Goal: Information Seeking & Learning: Learn about a topic

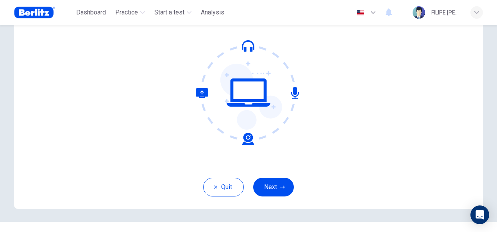
scroll to position [63, 0]
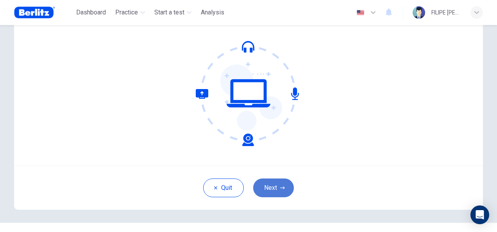
click at [284, 184] on button "Next" at bounding box center [273, 188] width 41 height 19
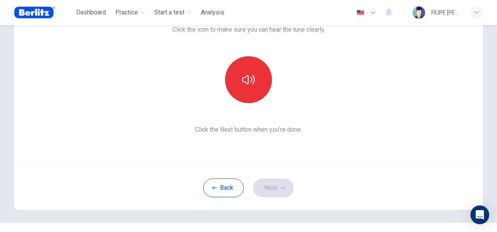
drag, startPoint x: 488, startPoint y: 141, endPoint x: 493, endPoint y: 123, distance: 19.2
click at [493, 123] on div "This section requires audio. Click the icon to make sure you can hear the tune …" at bounding box center [248, 128] width 497 height 207
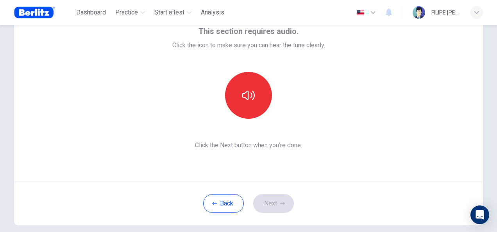
scroll to position [45, 0]
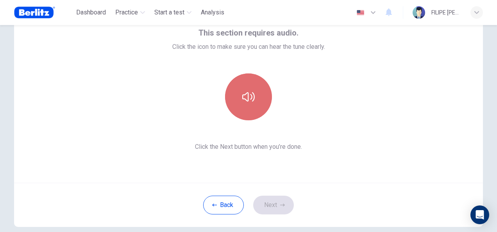
click at [249, 96] on icon "button" at bounding box center [248, 97] width 13 height 13
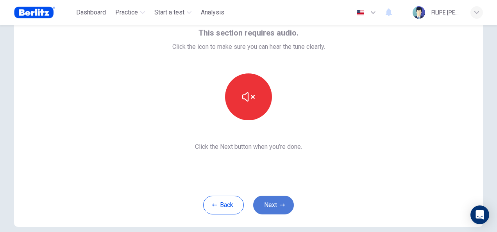
click at [270, 206] on button "Next" at bounding box center [273, 205] width 41 height 19
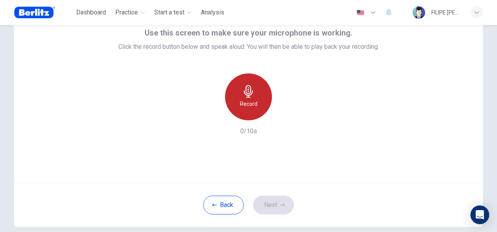
click at [251, 99] on h6 "Record" at bounding box center [249, 103] width 18 height 9
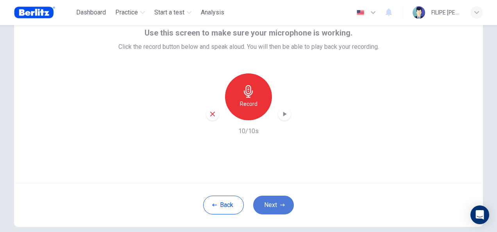
click at [277, 200] on button "Next" at bounding box center [273, 205] width 41 height 19
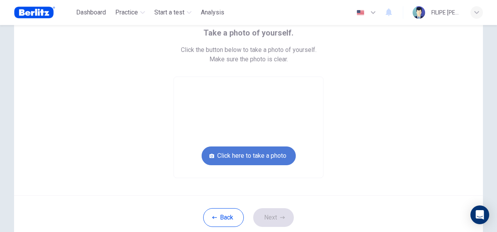
click at [247, 153] on button "Click here to take a photo" at bounding box center [249, 156] width 94 height 19
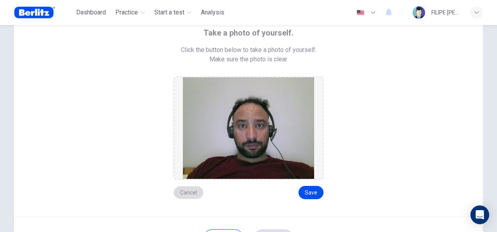
click at [193, 191] on button "Cancel" at bounding box center [188, 192] width 30 height 13
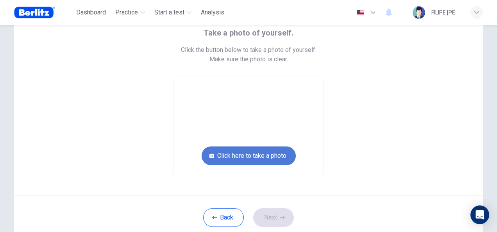
click at [242, 152] on button "Click here to take a photo" at bounding box center [249, 156] width 94 height 19
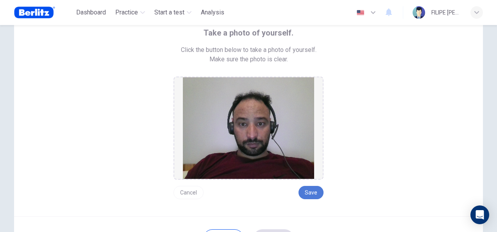
click at [313, 194] on button "Save" at bounding box center [311, 192] width 25 height 13
click at [189, 191] on button "Cancel" at bounding box center [188, 192] width 30 height 13
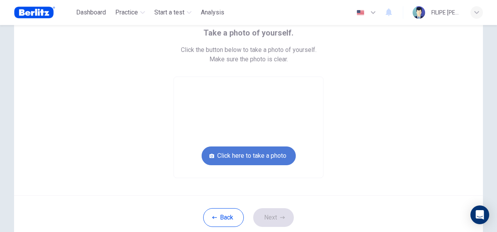
click at [255, 159] on button "Click here to take a photo" at bounding box center [249, 156] width 94 height 19
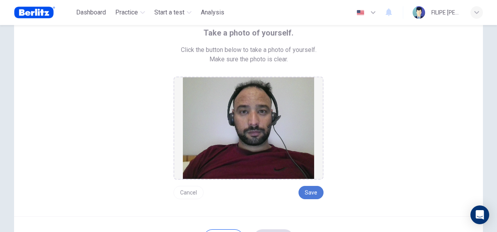
click at [307, 194] on button "Save" at bounding box center [311, 192] width 25 height 13
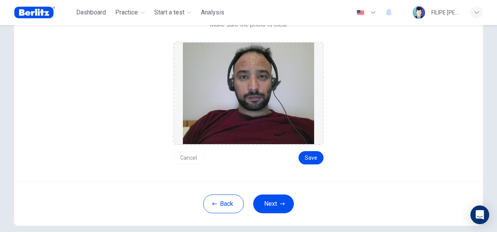
scroll to position [91, 0]
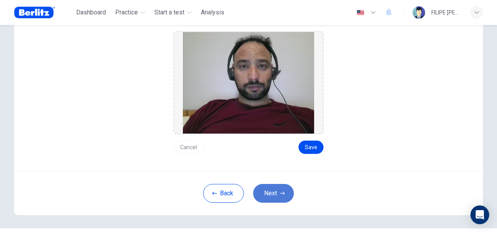
click at [276, 191] on button "Next" at bounding box center [273, 193] width 41 height 19
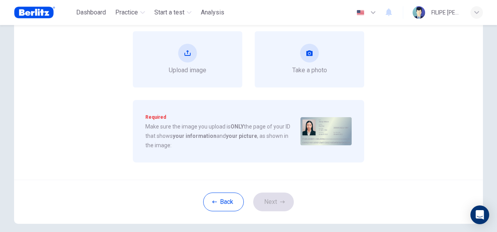
drag, startPoint x: 491, startPoint y: 111, endPoint x: 492, endPoint y: 93, distance: 18.8
click at [492, 93] on div "Upload image of your ID. Choose an option below to upload a picture of your ID.…" at bounding box center [249, 85] width 494 height 302
click at [493, 91] on div "Upload image of your ID. Choose an option below to upload a picture of your ID.…" at bounding box center [248, 128] width 497 height 207
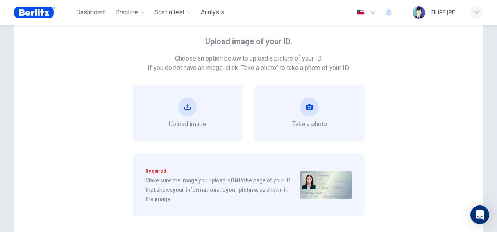
scroll to position [34, 0]
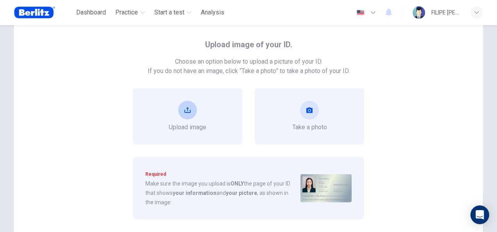
click at [199, 109] on div "Upload image" at bounding box center [188, 116] width 38 height 31
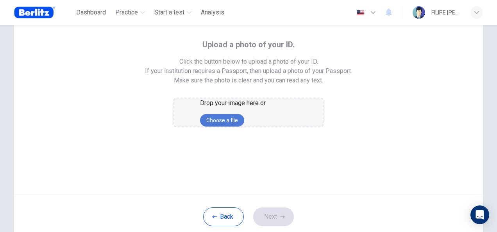
click at [244, 127] on button "Choose a file" at bounding box center [222, 120] width 44 height 13
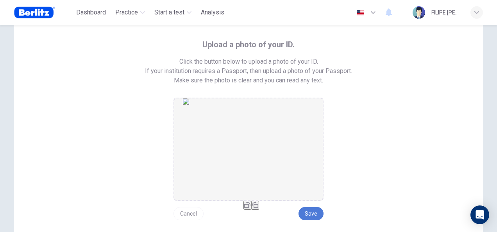
click at [310, 214] on button "Save" at bounding box center [311, 213] width 25 height 13
click at [313, 216] on button "Save" at bounding box center [311, 213] width 25 height 13
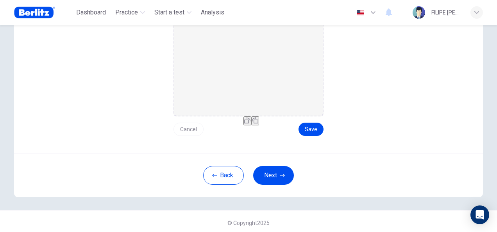
scroll to position [121, 0]
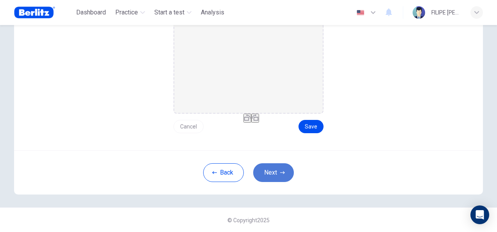
click at [264, 170] on button "Next" at bounding box center [273, 172] width 41 height 19
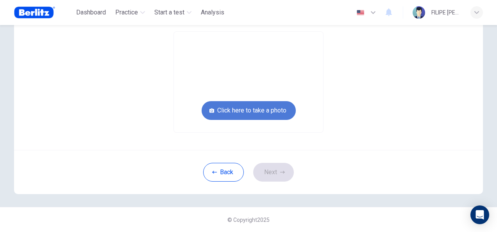
click at [267, 112] on button "Click here to take a photo" at bounding box center [249, 110] width 94 height 19
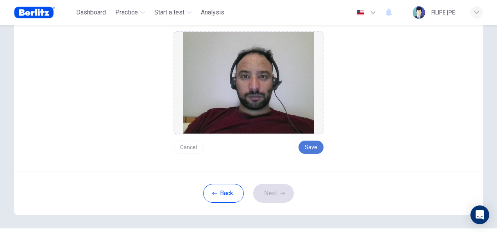
click at [311, 146] on button "Save" at bounding box center [311, 147] width 25 height 13
click at [275, 195] on button "Next" at bounding box center [273, 193] width 41 height 19
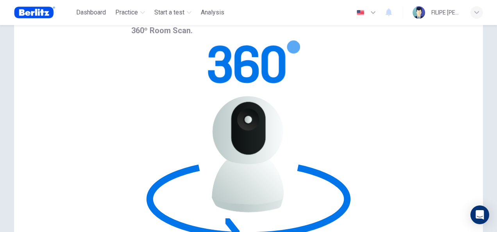
scroll to position [47, 0]
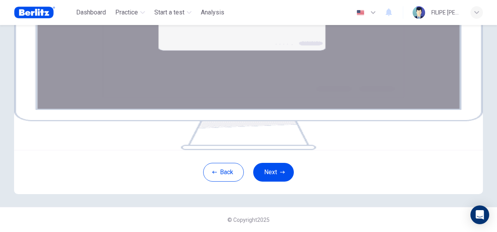
scroll to position [129, 0]
click at [271, 182] on button "Next" at bounding box center [273, 172] width 41 height 19
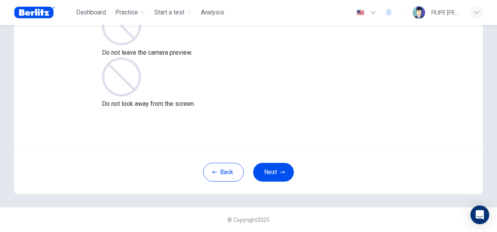
scroll to position [78, 0]
click at [269, 175] on button "Next" at bounding box center [273, 172] width 41 height 19
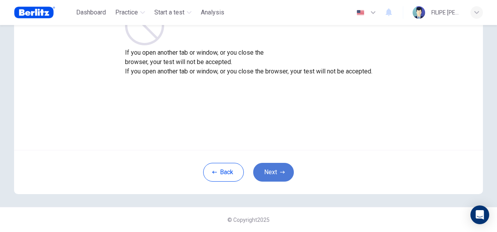
click at [269, 175] on button "Next" at bounding box center [273, 172] width 41 height 19
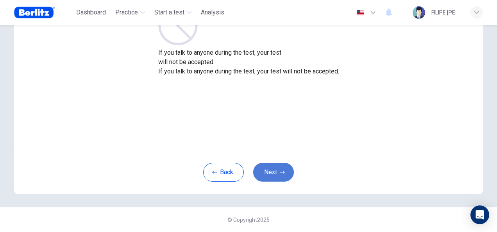
click at [269, 175] on button "Next" at bounding box center [273, 172] width 41 height 19
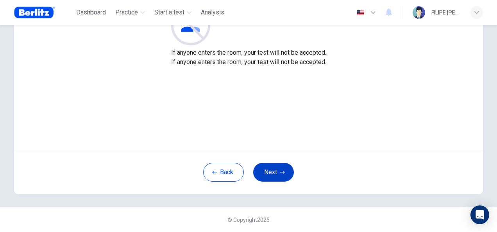
click at [269, 175] on button "Next" at bounding box center [273, 172] width 41 height 19
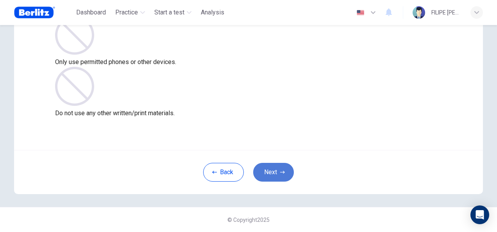
click at [269, 175] on button "Next" at bounding box center [273, 172] width 41 height 19
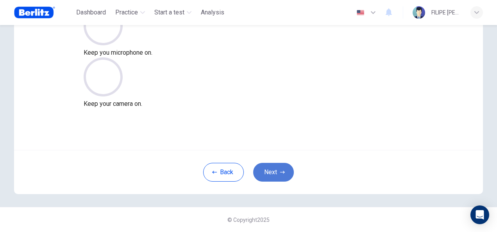
click at [269, 175] on button "Next" at bounding box center [273, 172] width 41 height 19
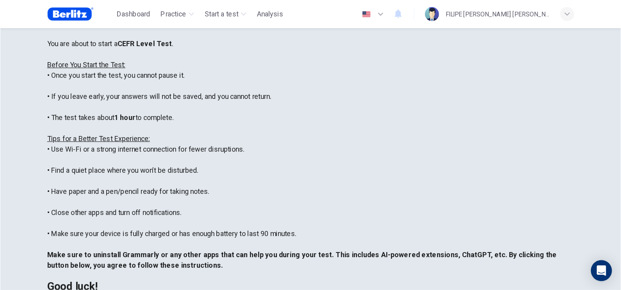
scroll to position [75, 0]
click at [427, 169] on div "****IMPORTANT: You cannot change the language during the test.**** Please choos…" at bounding box center [276, 118] width 469 height 281
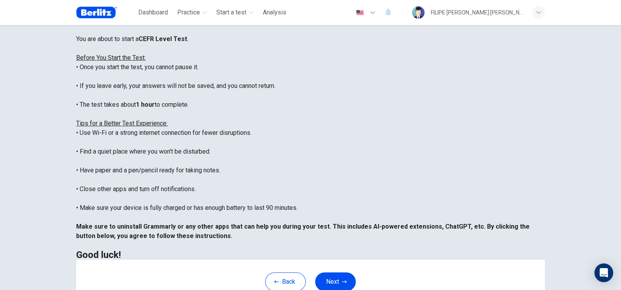
scroll to position [74, 0]
click at [337, 232] on button "Next" at bounding box center [335, 282] width 41 height 19
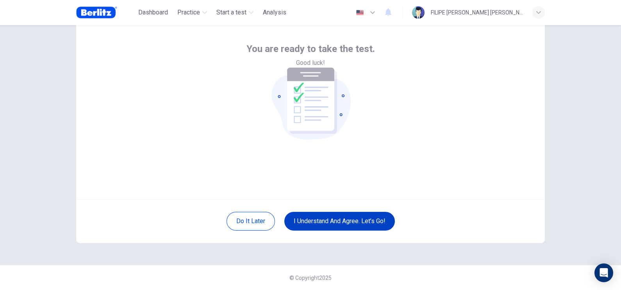
scroll to position [35, 0]
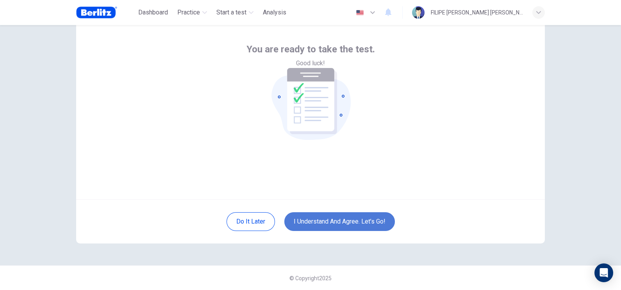
click at [336, 223] on button "I understand and agree. Let’s go!" at bounding box center [339, 221] width 111 height 19
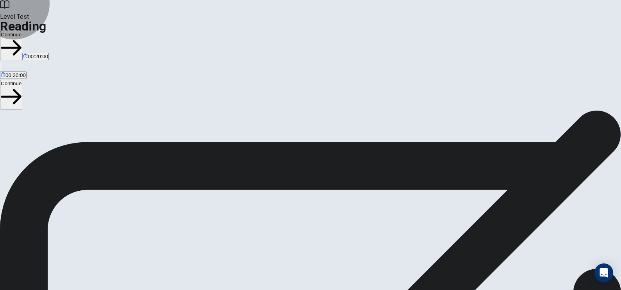
click at [22, 31] on button "Continue" at bounding box center [11, 45] width 22 height 29
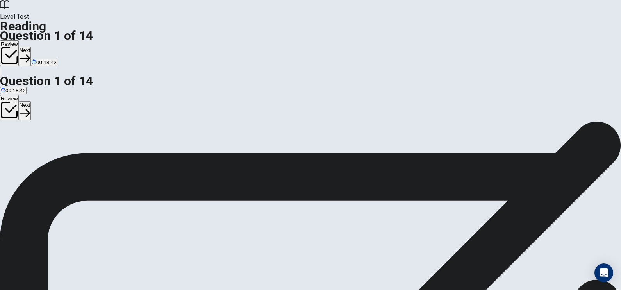
drag, startPoint x: 343, startPoint y: 125, endPoint x: 99, endPoint y: 125, distance: 243.8
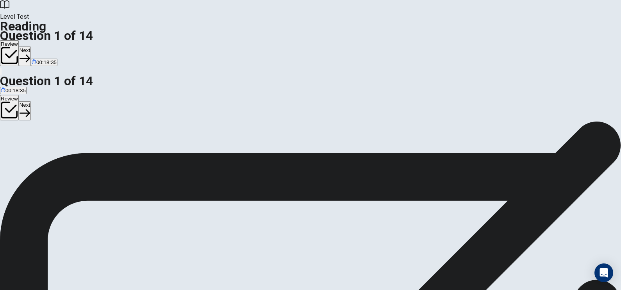
scroll to position [63, 0]
click at [31, 47] on button "Next" at bounding box center [25, 56] width 12 height 19
drag, startPoint x: 541, startPoint y: 145, endPoint x: 541, endPoint y: 148, distance: 3.9
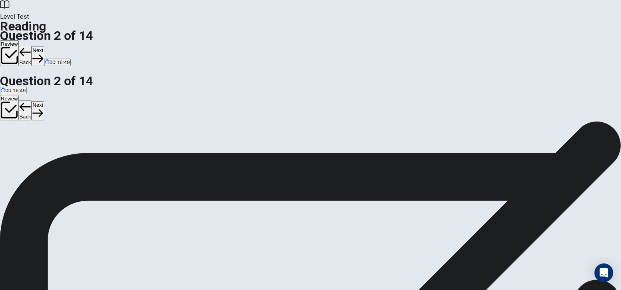
drag, startPoint x: 541, startPoint y: 148, endPoint x: 547, endPoint y: 141, distance: 10.0
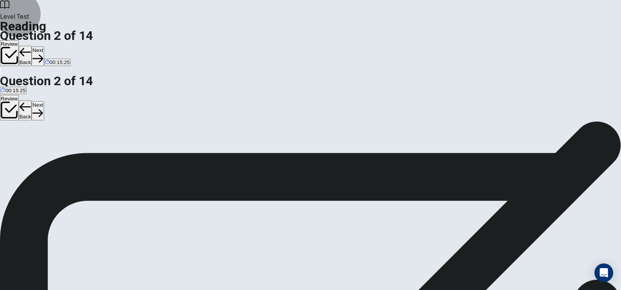
click at [44, 47] on button "Next" at bounding box center [38, 56] width 12 height 19
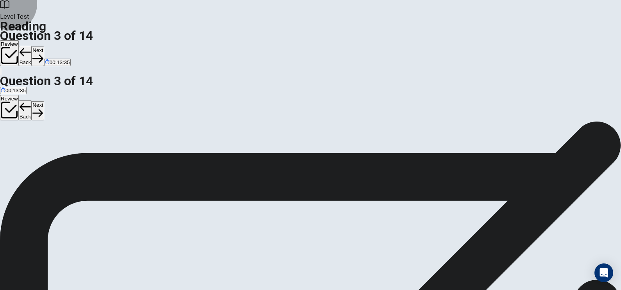
click at [44, 47] on button "Next" at bounding box center [38, 56] width 12 height 19
click at [32, 46] on button "Back" at bounding box center [25, 56] width 13 height 20
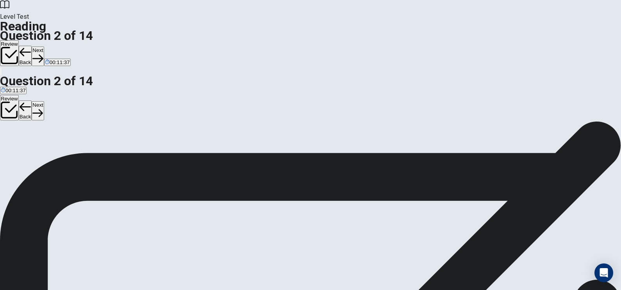
click at [44, 47] on button "Next" at bounding box center [38, 56] width 12 height 19
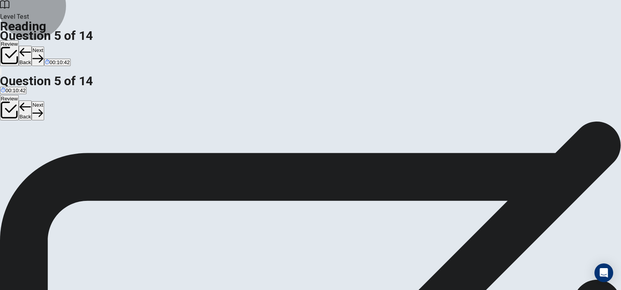
click at [32, 46] on button "Back" at bounding box center [25, 56] width 13 height 20
click at [44, 47] on button "Next" at bounding box center [38, 56] width 12 height 19
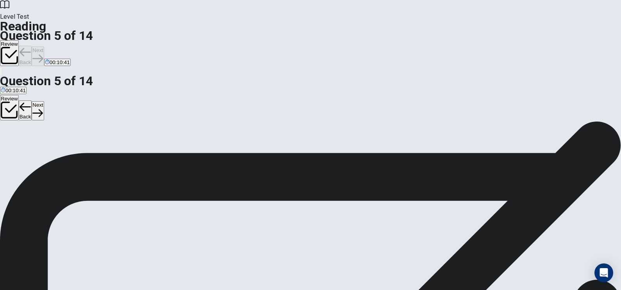
scroll to position [56, 0]
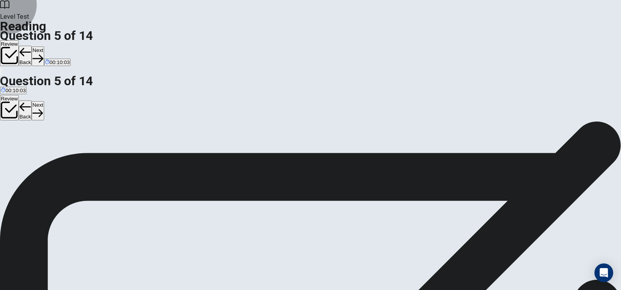
click at [44, 47] on button "Next" at bounding box center [38, 56] width 12 height 19
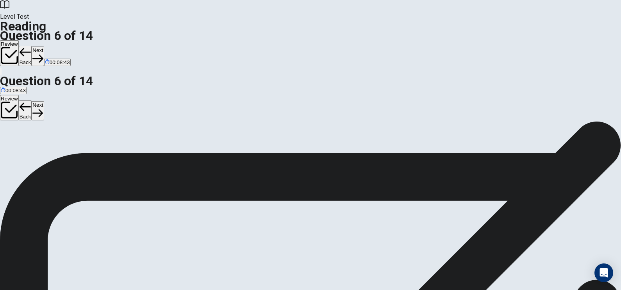
click at [44, 47] on button "Next" at bounding box center [38, 56] width 12 height 19
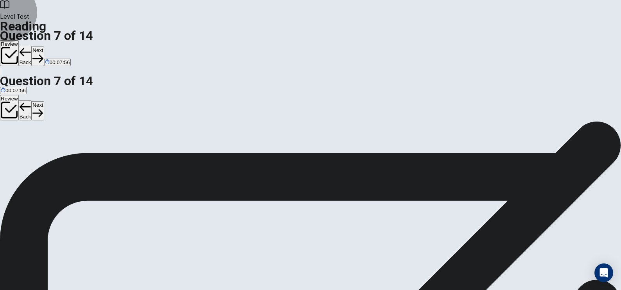
click at [44, 47] on button "Next" at bounding box center [38, 56] width 12 height 19
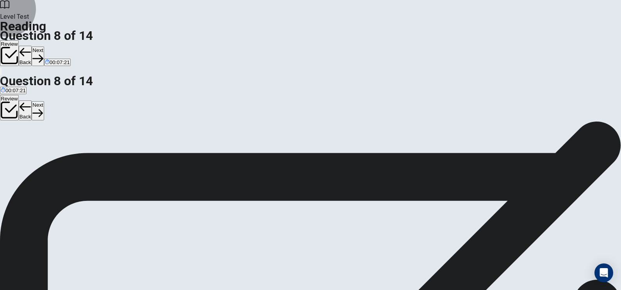
click at [44, 47] on button "Next" at bounding box center [38, 56] width 12 height 19
drag, startPoint x: 350, startPoint y: 171, endPoint x: 392, endPoint y: 168, distance: 42.0
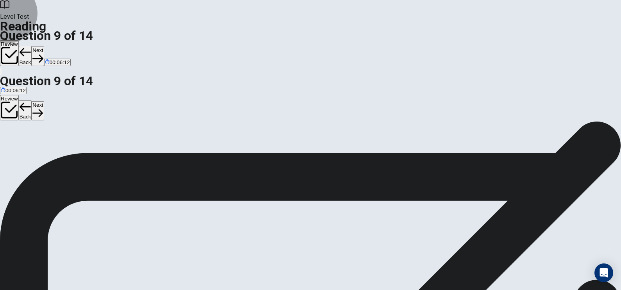
click at [44, 47] on button "Next" at bounding box center [38, 56] width 12 height 19
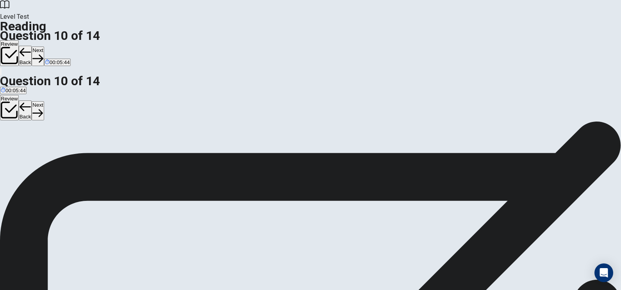
scroll to position [122, 0]
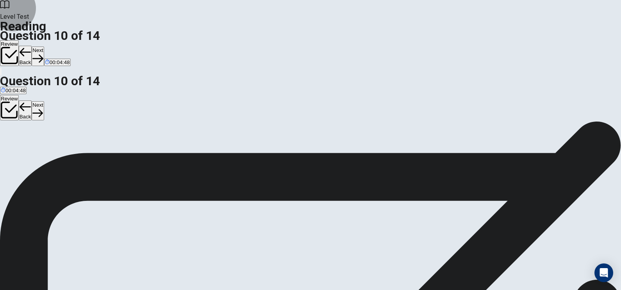
click at [44, 47] on button "Next" at bounding box center [38, 56] width 12 height 19
click at [32, 46] on button "Back" at bounding box center [25, 56] width 13 height 20
click at [465, 40] on div "Review Back Next 00:04:37" at bounding box center [310, 53] width 621 height 27
click at [44, 47] on button "Next" at bounding box center [38, 56] width 12 height 19
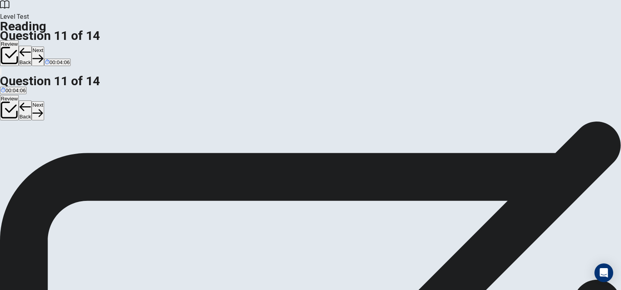
click at [44, 47] on button "Next" at bounding box center [38, 56] width 12 height 19
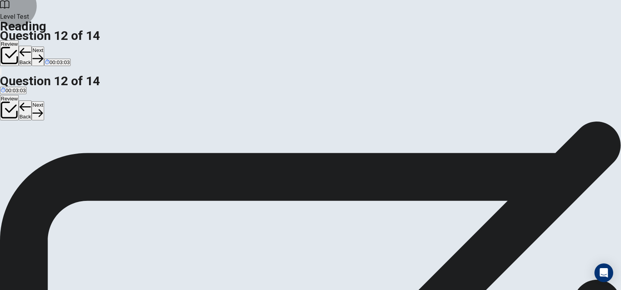
click at [44, 47] on button "Next" at bounding box center [38, 56] width 12 height 19
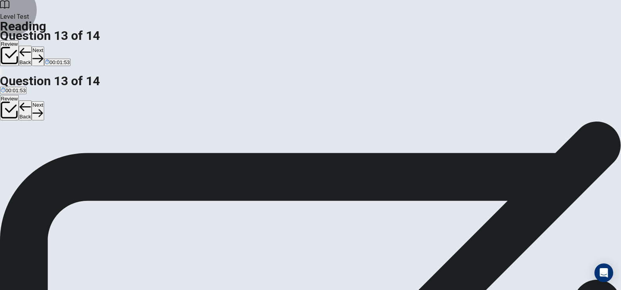
click at [44, 47] on button "Next" at bounding box center [38, 56] width 12 height 19
drag, startPoint x: 202, startPoint y: 160, endPoint x: 205, endPoint y: 163, distance: 4.4
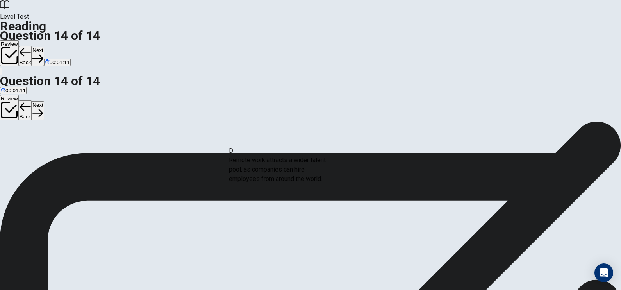
drag, startPoint x: 104, startPoint y: 183, endPoint x: 249, endPoint y: 173, distance: 145.3
drag, startPoint x: 125, startPoint y: 149, endPoint x: 255, endPoint y: 178, distance: 133.0
drag, startPoint x: 129, startPoint y: 141, endPoint x: 270, endPoint y: 146, distance: 140.8
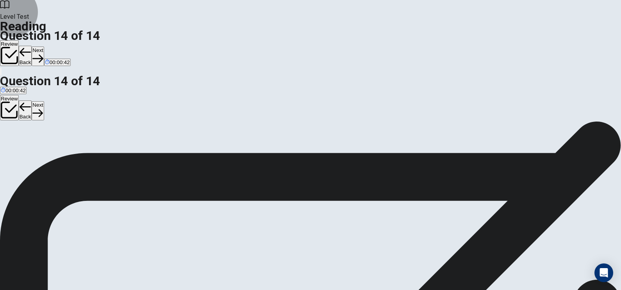
click at [44, 47] on button "Next" at bounding box center [38, 56] width 12 height 19
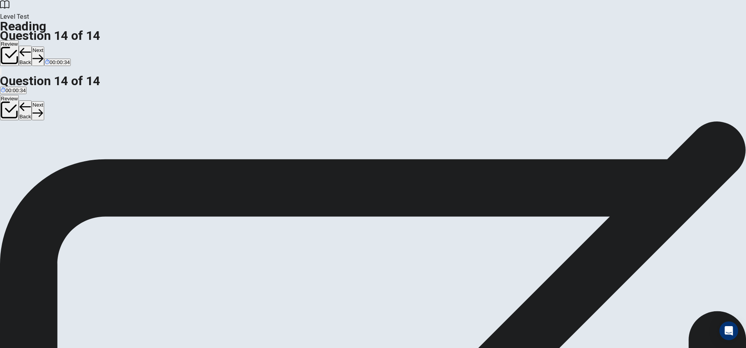
scroll to position [5, 0]
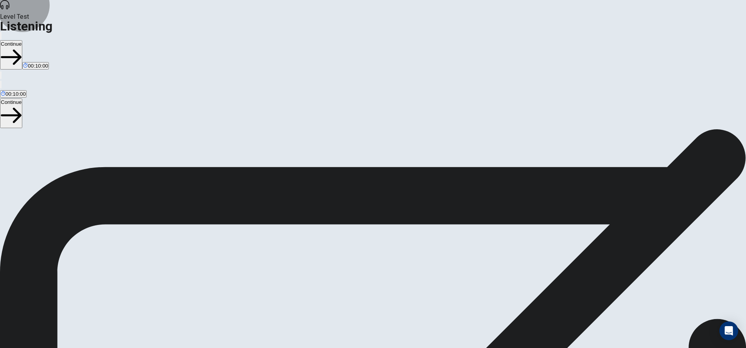
click at [22, 40] on button "Continue" at bounding box center [11, 54] width 22 height 29
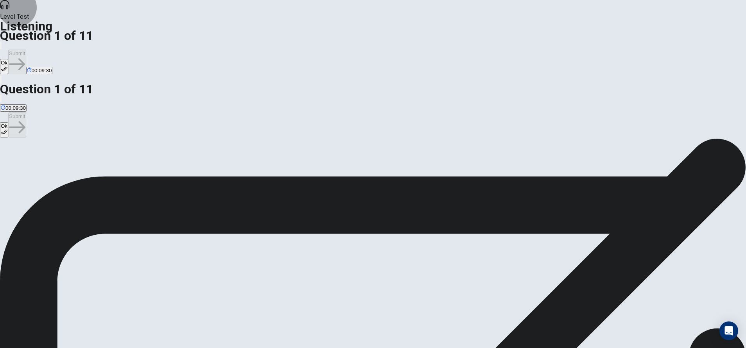
click at [7, 66] on icon "button" at bounding box center [4, 69] width 7 height 7
click at [26, 50] on button "Submit" at bounding box center [17, 62] width 18 height 25
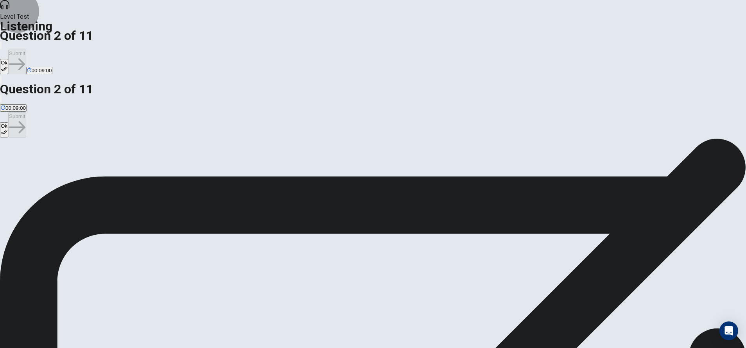
click at [8, 59] on button "Ok" at bounding box center [4, 66] width 8 height 15
click at [26, 50] on button "Submit" at bounding box center [17, 62] width 18 height 25
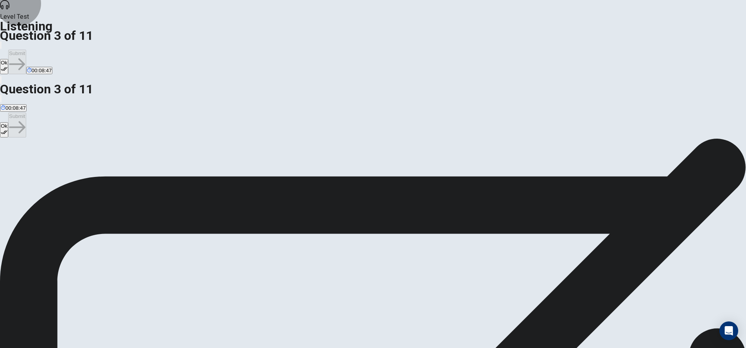
click at [8, 59] on button "Ok" at bounding box center [4, 66] width 8 height 15
click at [26, 50] on button "Submit" at bounding box center [17, 62] width 18 height 25
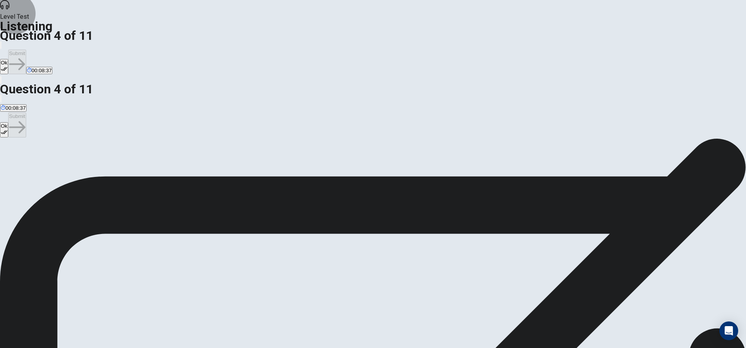
click at [8, 59] on button "Ok" at bounding box center [4, 66] width 8 height 15
click at [26, 50] on button "Submit" at bounding box center [17, 62] width 18 height 25
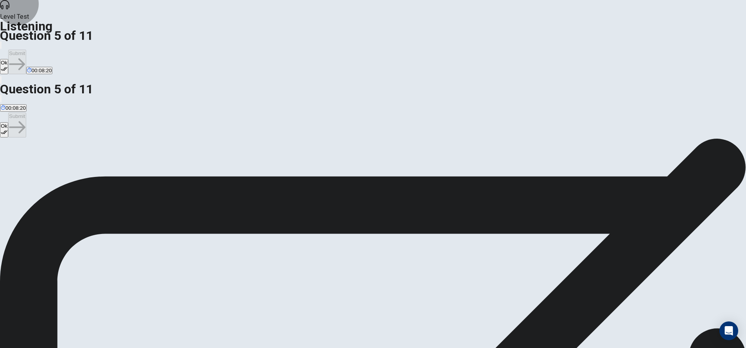
click at [8, 59] on button "Ok" at bounding box center [4, 66] width 8 height 15
click at [26, 50] on button "Submit" at bounding box center [17, 62] width 18 height 25
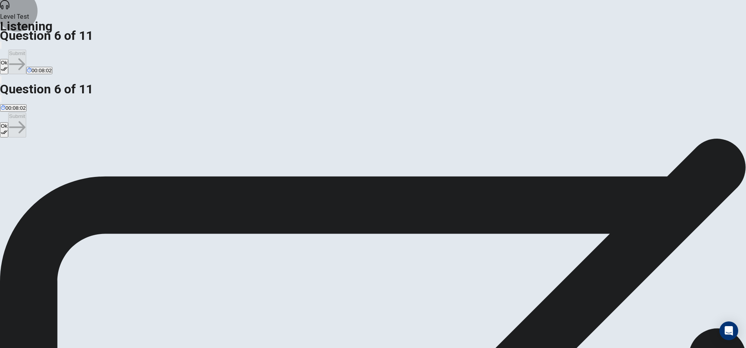
click at [8, 59] on button "Ok" at bounding box center [4, 66] width 8 height 15
click at [26, 50] on button "Submit" at bounding box center [17, 62] width 18 height 25
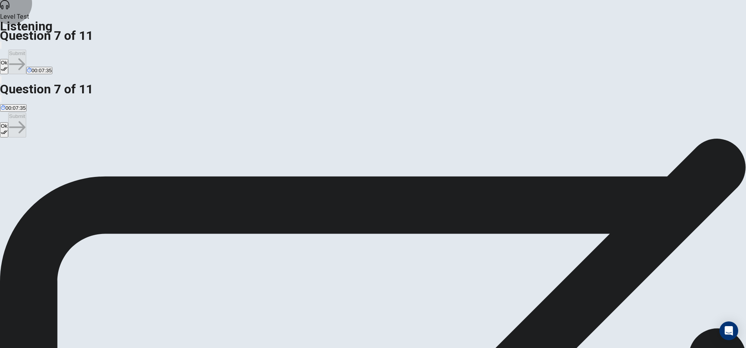
click at [8, 59] on button "Ok" at bounding box center [4, 66] width 8 height 15
click at [26, 50] on button "Submit" at bounding box center [17, 62] width 18 height 25
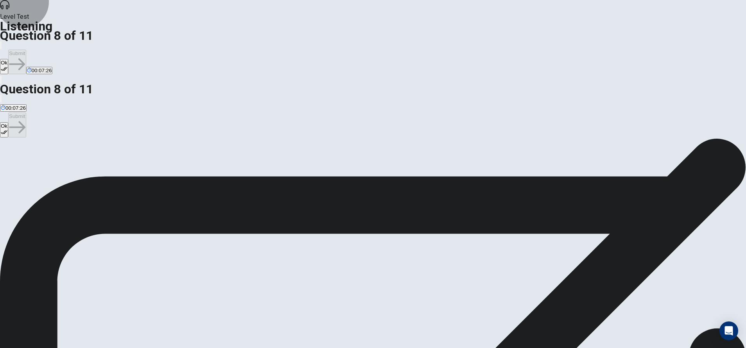
click at [8, 59] on button "Ok" at bounding box center [4, 66] width 8 height 15
click at [26, 50] on button "Submit" at bounding box center [17, 62] width 18 height 25
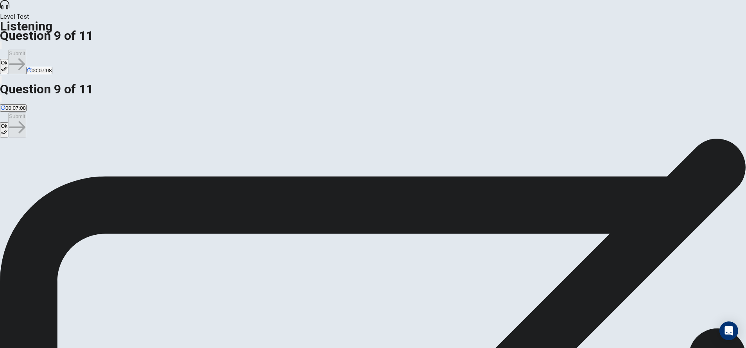
click at [8, 59] on button "Ok" at bounding box center [4, 66] width 8 height 15
click at [26, 50] on button "Submit" at bounding box center [17, 62] width 18 height 25
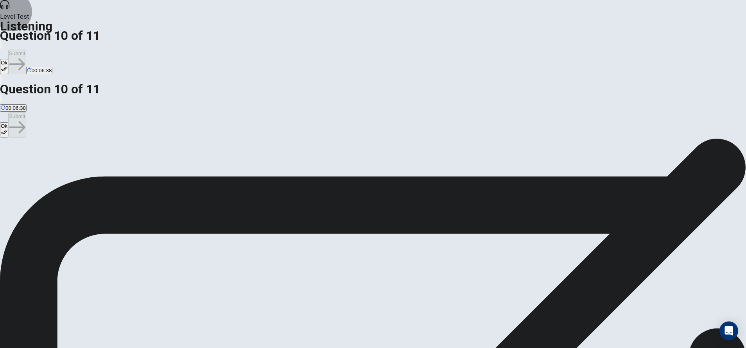
click at [8, 59] on button "Ok" at bounding box center [4, 66] width 8 height 15
click at [25, 56] on icon "button" at bounding box center [17, 64] width 16 height 16
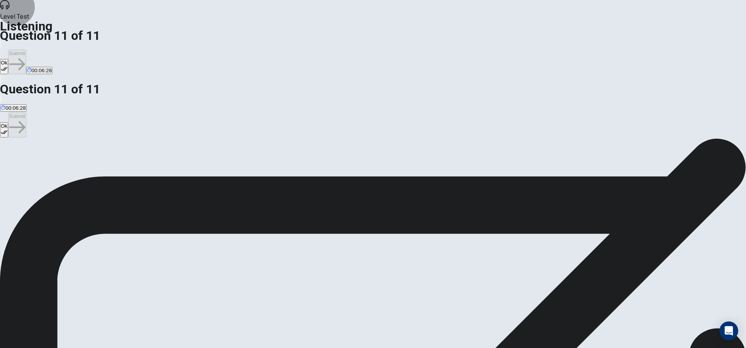
click at [8, 59] on button "Ok" at bounding box center [4, 66] width 8 height 15
click at [26, 50] on button "Submit" at bounding box center [17, 62] width 18 height 25
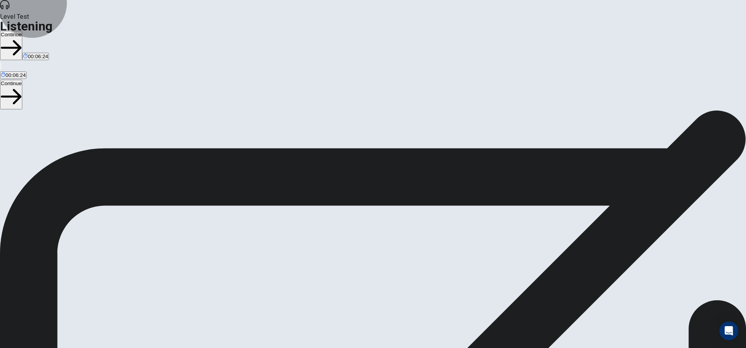
click at [22, 31] on button "Continue" at bounding box center [11, 45] width 22 height 29
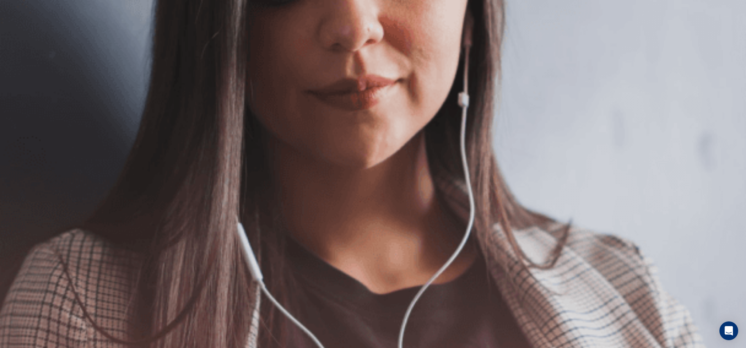
click at [22, 40] on button "Continue" at bounding box center [11, 54] width 22 height 29
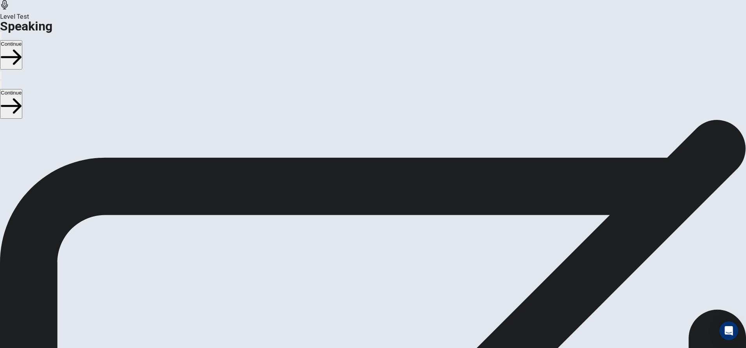
drag, startPoint x: 739, startPoint y: 134, endPoint x: 742, endPoint y: 151, distance: 17.9
click at [497, 120] on div "Checking the Microphone Check if your microphone works here. Record your voice.…" at bounding box center [373, 120] width 746 height 0
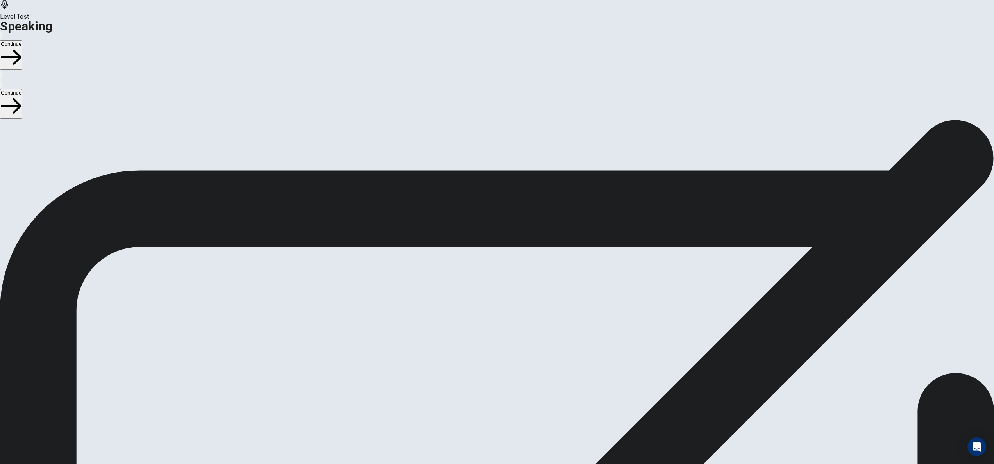
click at [497, 120] on div "Checking the Microphone Check if your microphone works here. Record your voice.…" at bounding box center [497, 120] width 994 height 0
click at [22, 40] on button "Continue" at bounding box center [11, 54] width 22 height 29
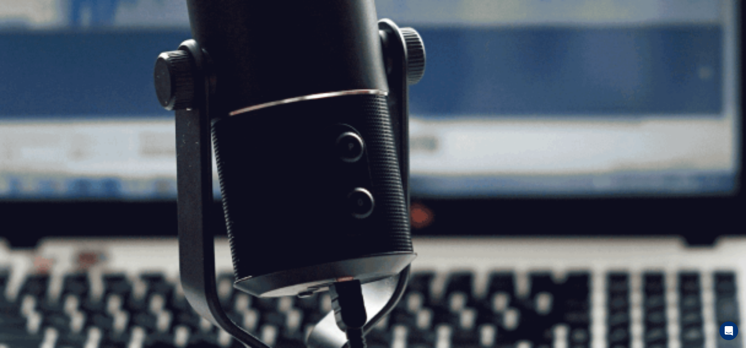
click at [22, 40] on button "Continue" at bounding box center [11, 54] width 22 height 29
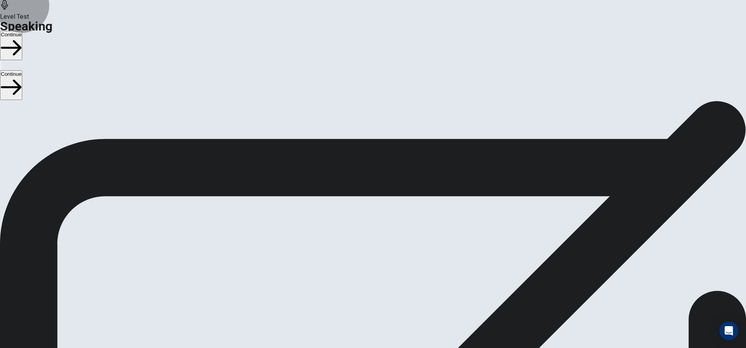
click at [22, 31] on button "Continue" at bounding box center [11, 45] width 22 height 29
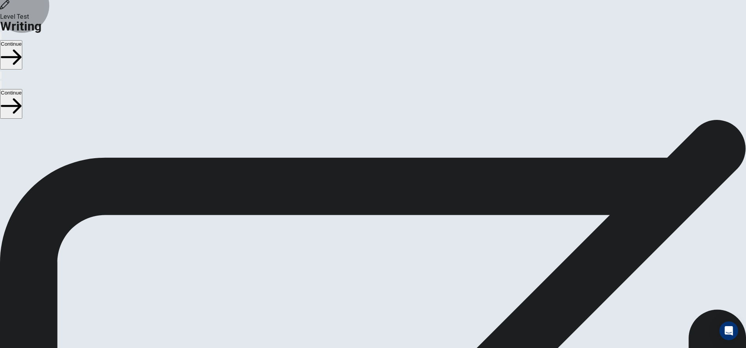
click at [22, 40] on button "Continue" at bounding box center [11, 54] width 22 height 29
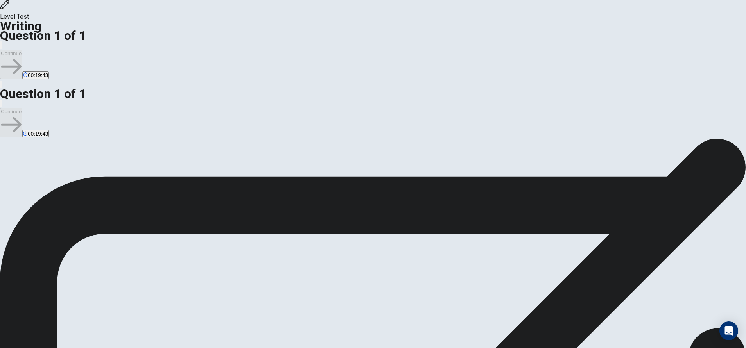
type textarea "**********"
click at [22, 50] on button "Continue" at bounding box center [11, 64] width 22 height 29
